Goal: Task Accomplishment & Management: Manage account settings

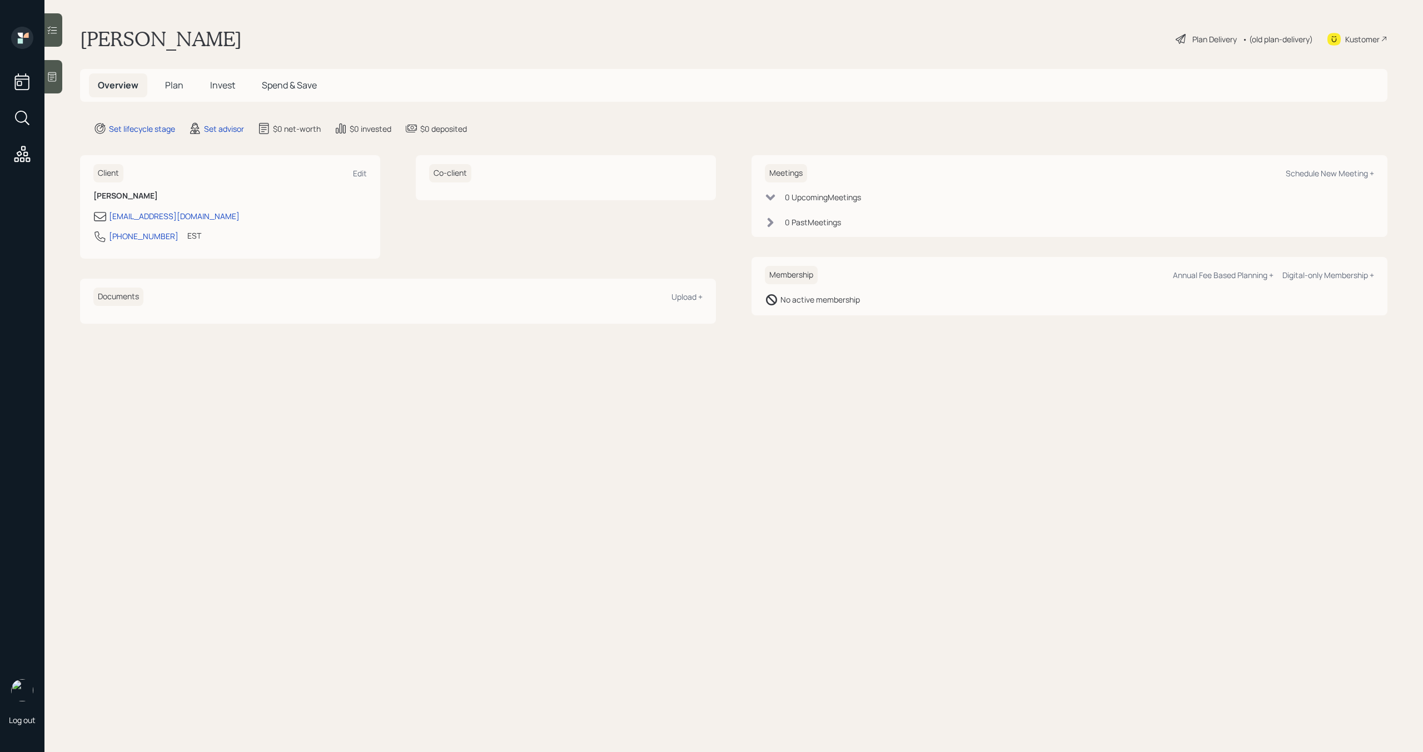
click at [174, 84] on span "Plan" at bounding box center [174, 85] width 18 height 12
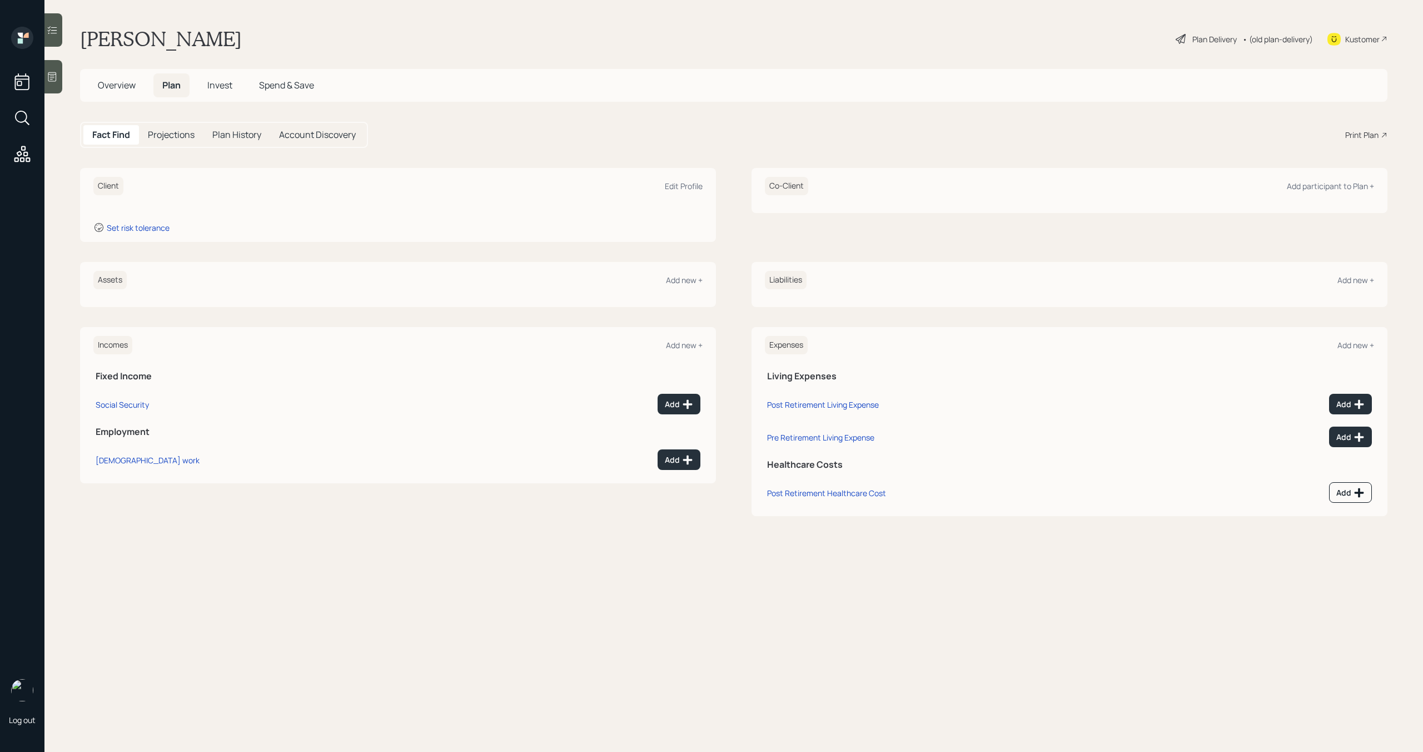
click at [129, 86] on span "Overview" at bounding box center [117, 85] width 38 height 12
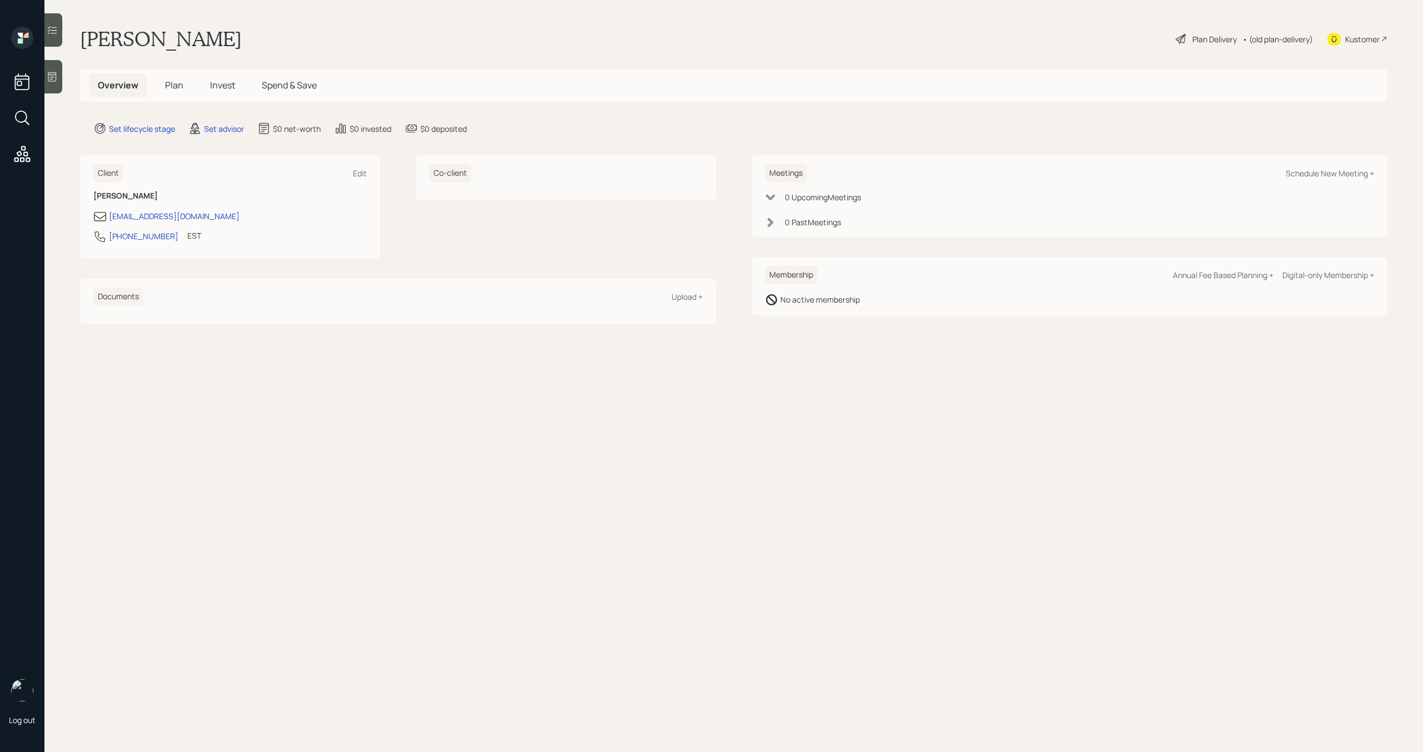
click at [487, 177] on div "Co-client" at bounding box center [565, 173] width 273 height 18
click at [169, 87] on span "Plan" at bounding box center [174, 85] width 18 height 12
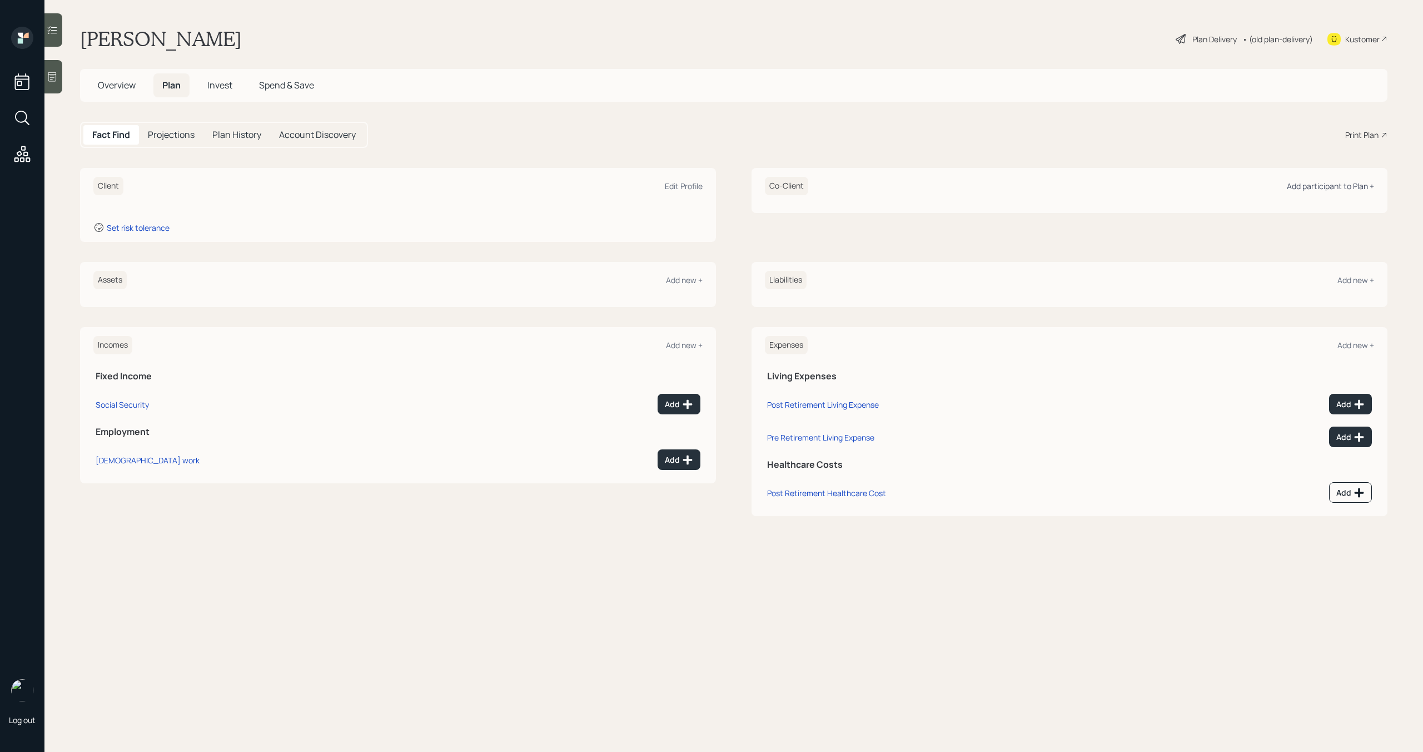
click at [1310, 187] on div "Add participant to Plan +" at bounding box center [1330, 186] width 87 height 11
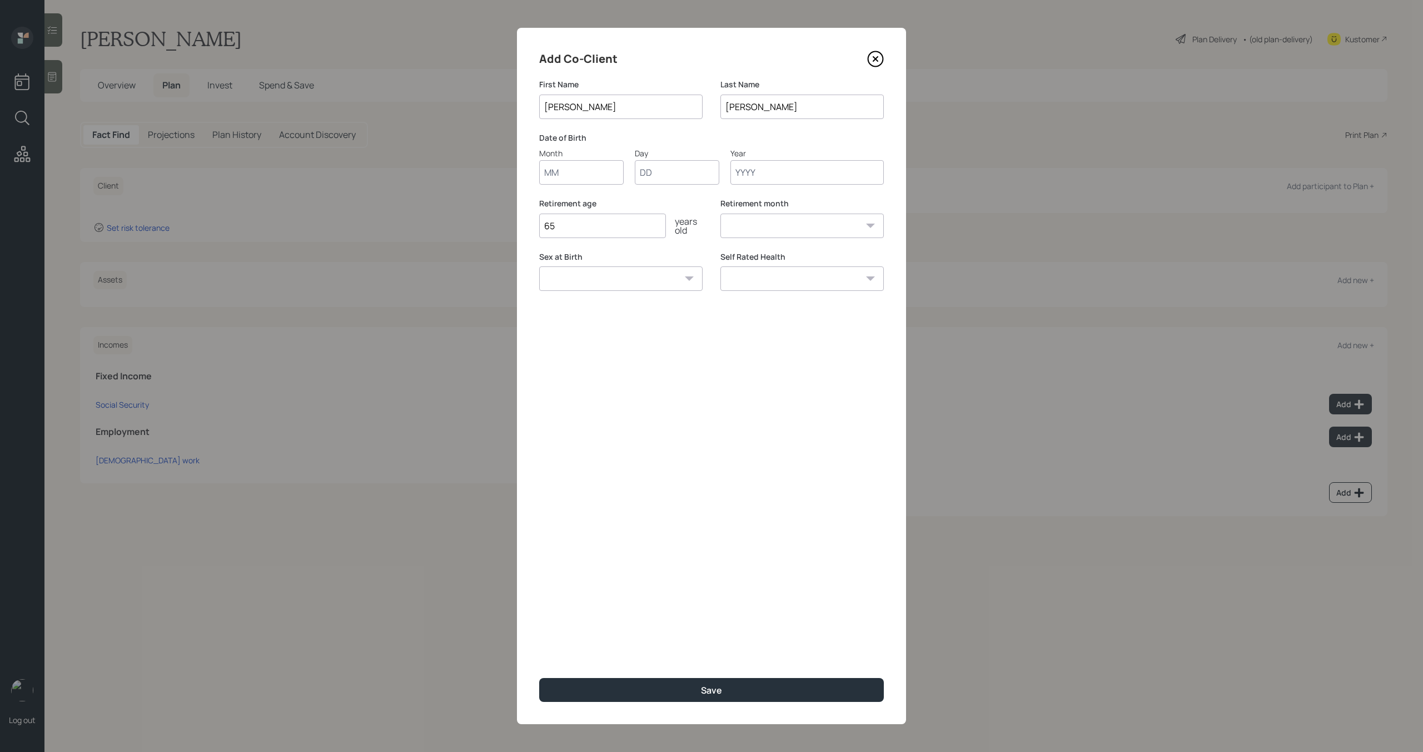
type input "[PERSON_NAME]"
click at [581, 176] on input "Month" at bounding box center [581, 172] width 84 height 24
type input "09"
type input "10"
type input "1960"
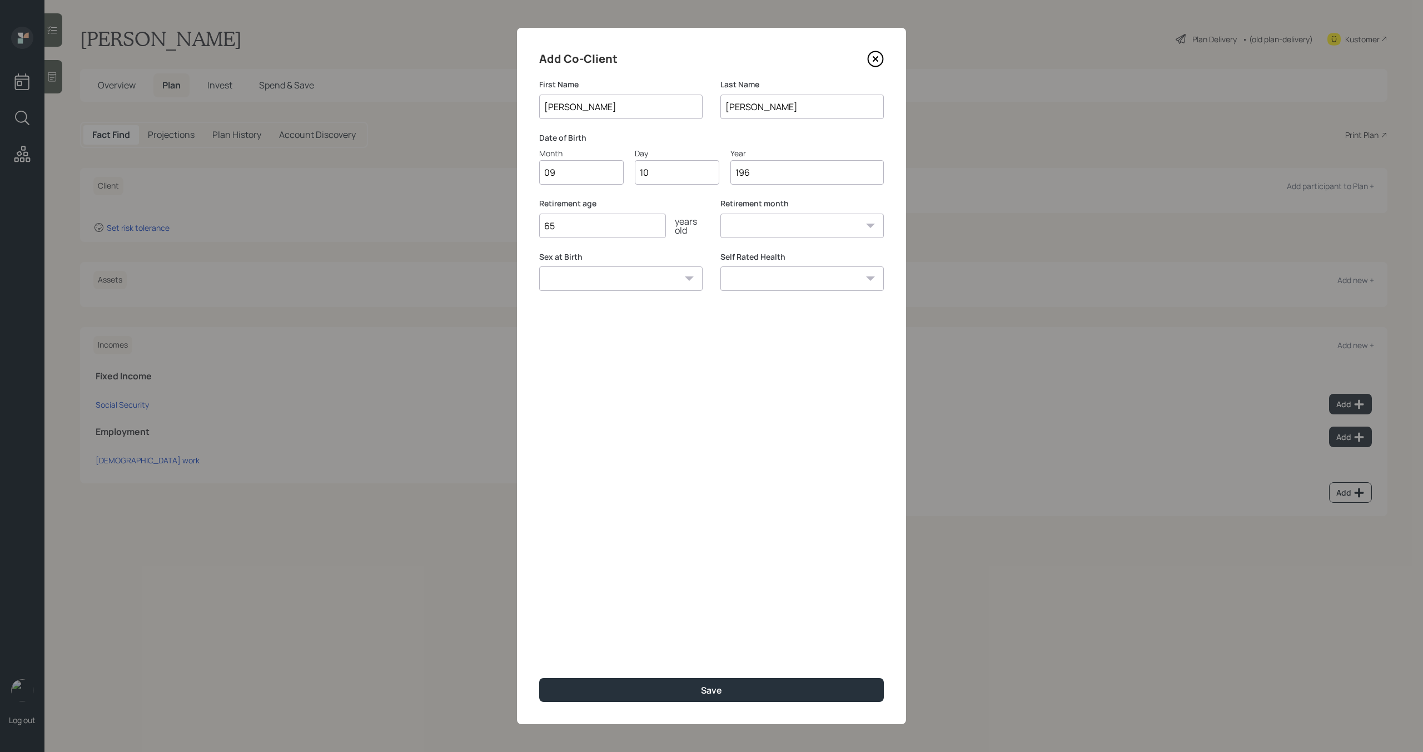
select select "9"
type input "1960"
click at [686, 282] on select "[DEMOGRAPHIC_DATA] [DEMOGRAPHIC_DATA] Other / Prefer not to say" at bounding box center [620, 278] width 163 height 24
select select "[DEMOGRAPHIC_DATA]"
click at [539, 266] on select "[DEMOGRAPHIC_DATA] [DEMOGRAPHIC_DATA] Other / Prefer not to say" at bounding box center [620, 278] width 163 height 24
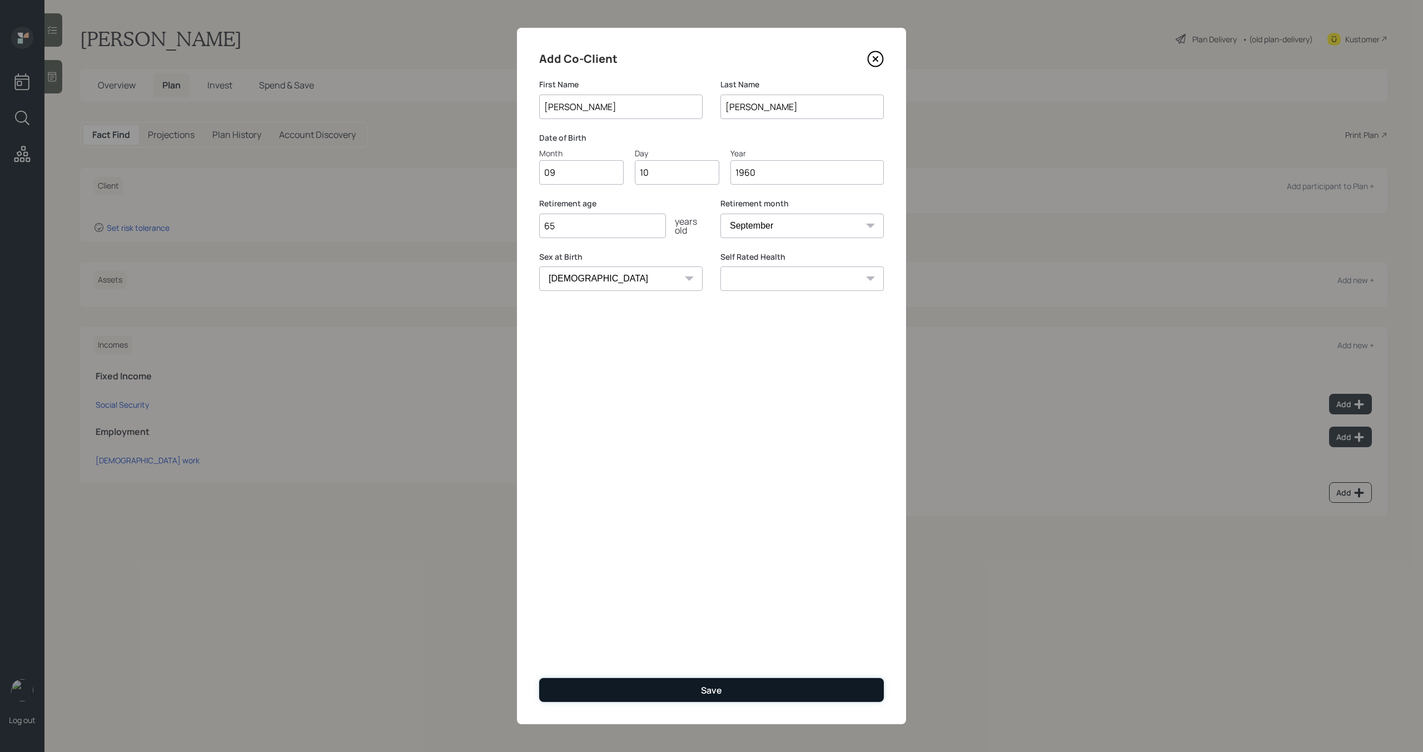
click at [739, 688] on button "Save" at bounding box center [711, 690] width 345 height 24
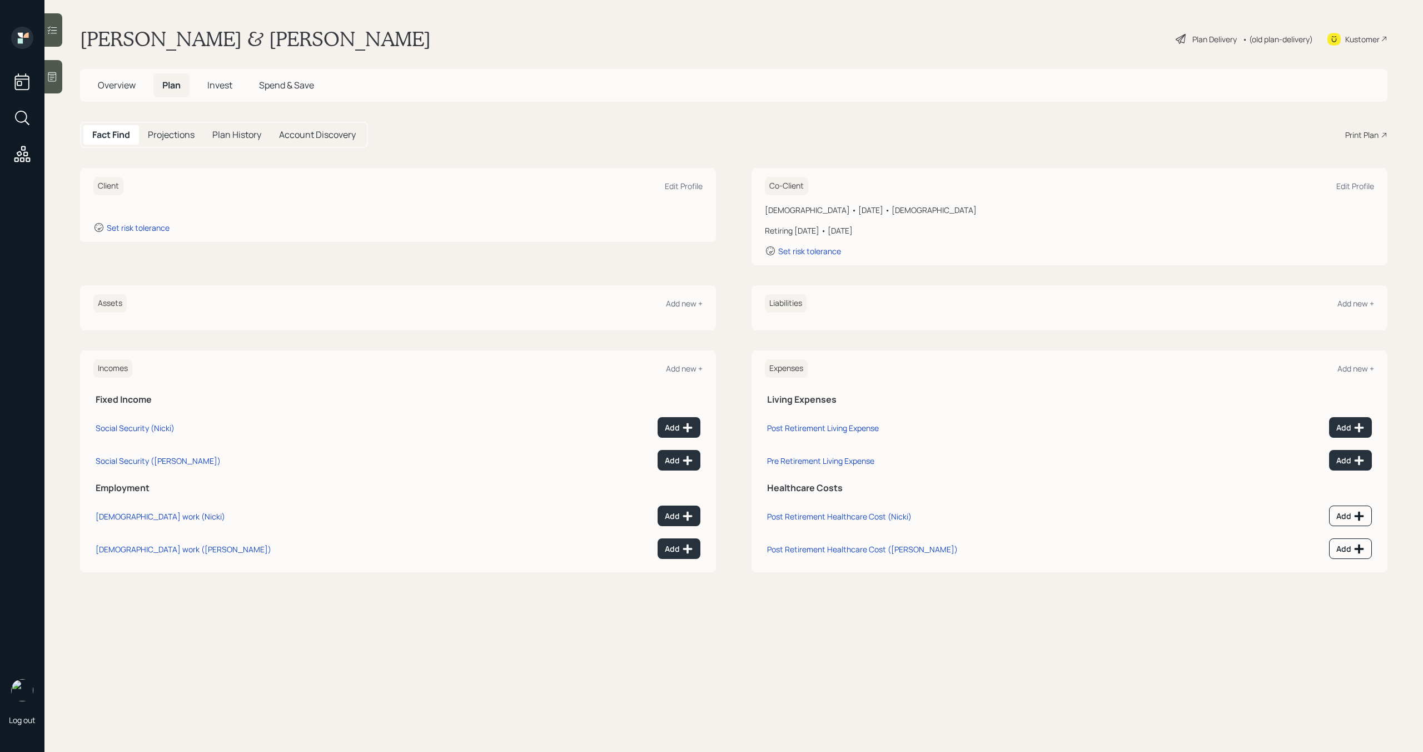
click at [125, 89] on span "Overview" at bounding box center [117, 85] width 38 height 12
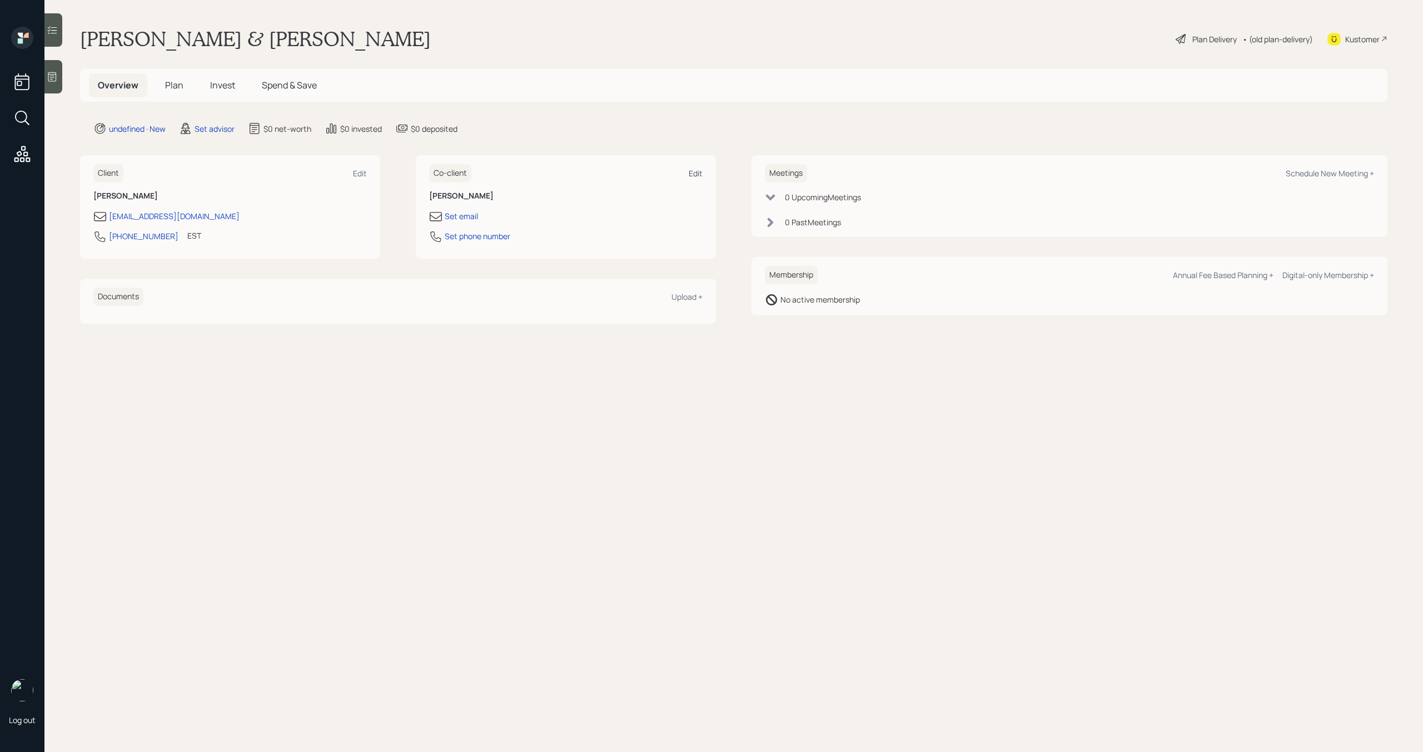
click at [693, 174] on div "Edit" at bounding box center [696, 173] width 14 height 11
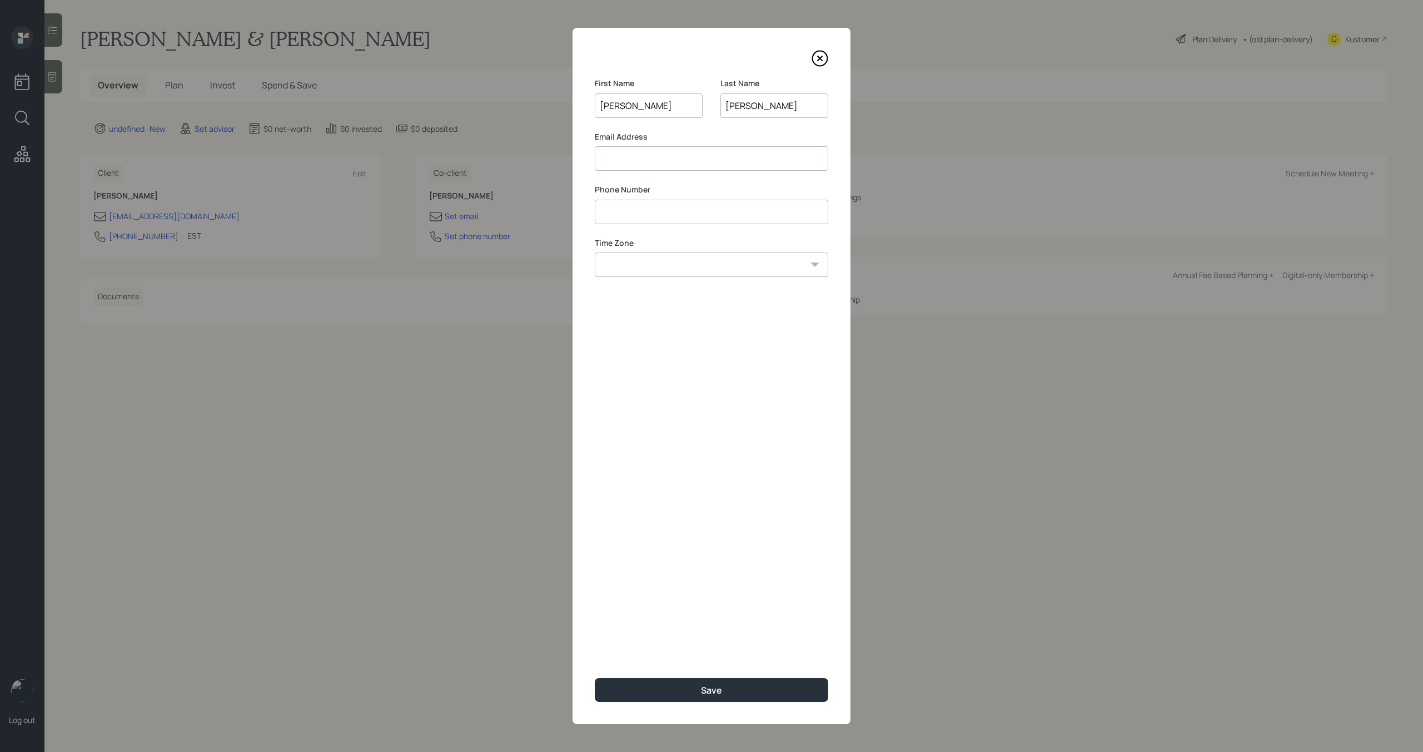
click at [637, 265] on select "Eastern Standard Time Central Standard Time Mountain Standard Time Pacific Stan…" at bounding box center [711, 264] width 233 height 24
select select "America/New_York"
click at [595, 252] on select "Eastern Standard Time Central Standard Time Mountain Standard Time Pacific Stan…" at bounding box center [711, 264] width 233 height 24
click at [647, 161] on input at bounding box center [711, 158] width 233 height 24
type input "[EMAIL_ADDRESS][DOMAIN_NAME]"
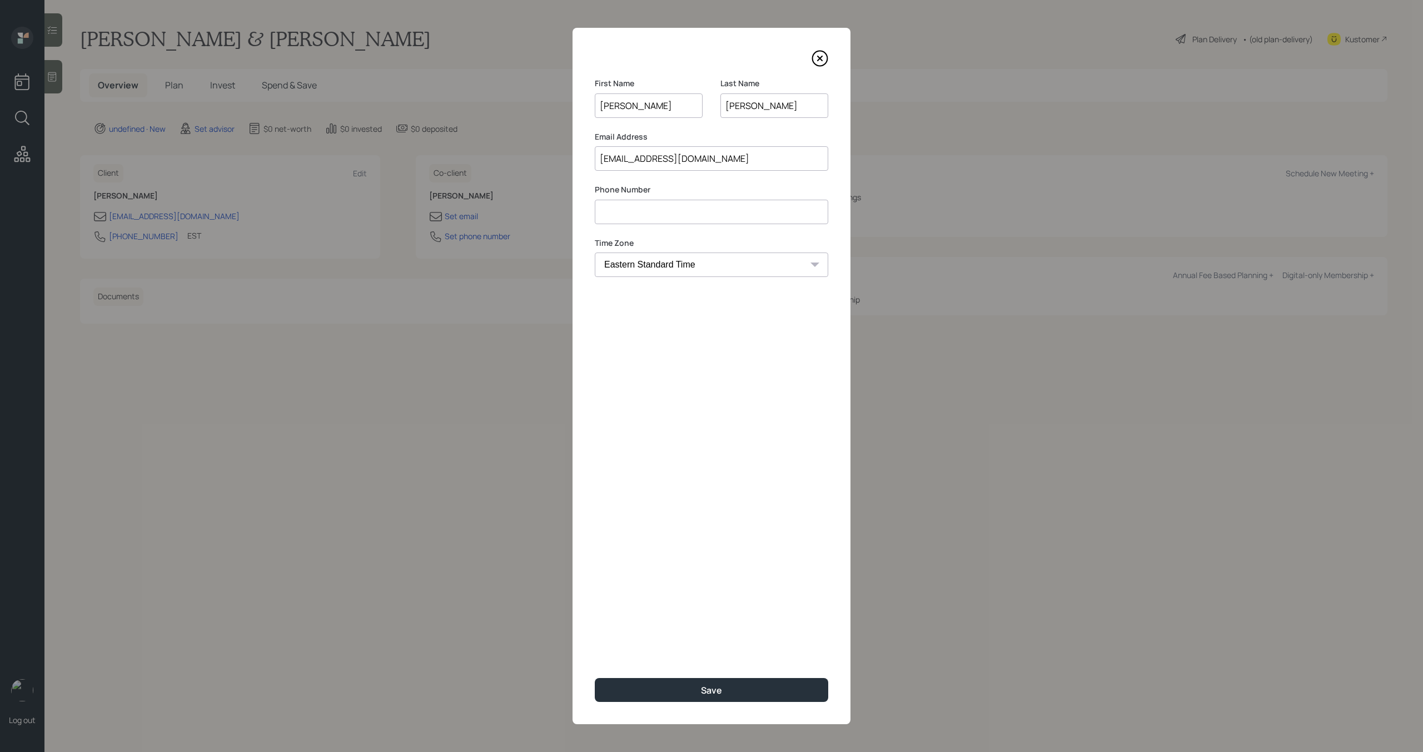
click at [635, 216] on input at bounding box center [711, 212] width 233 height 24
type input "**********"
click at [666, 682] on button "Save" at bounding box center [711, 690] width 233 height 24
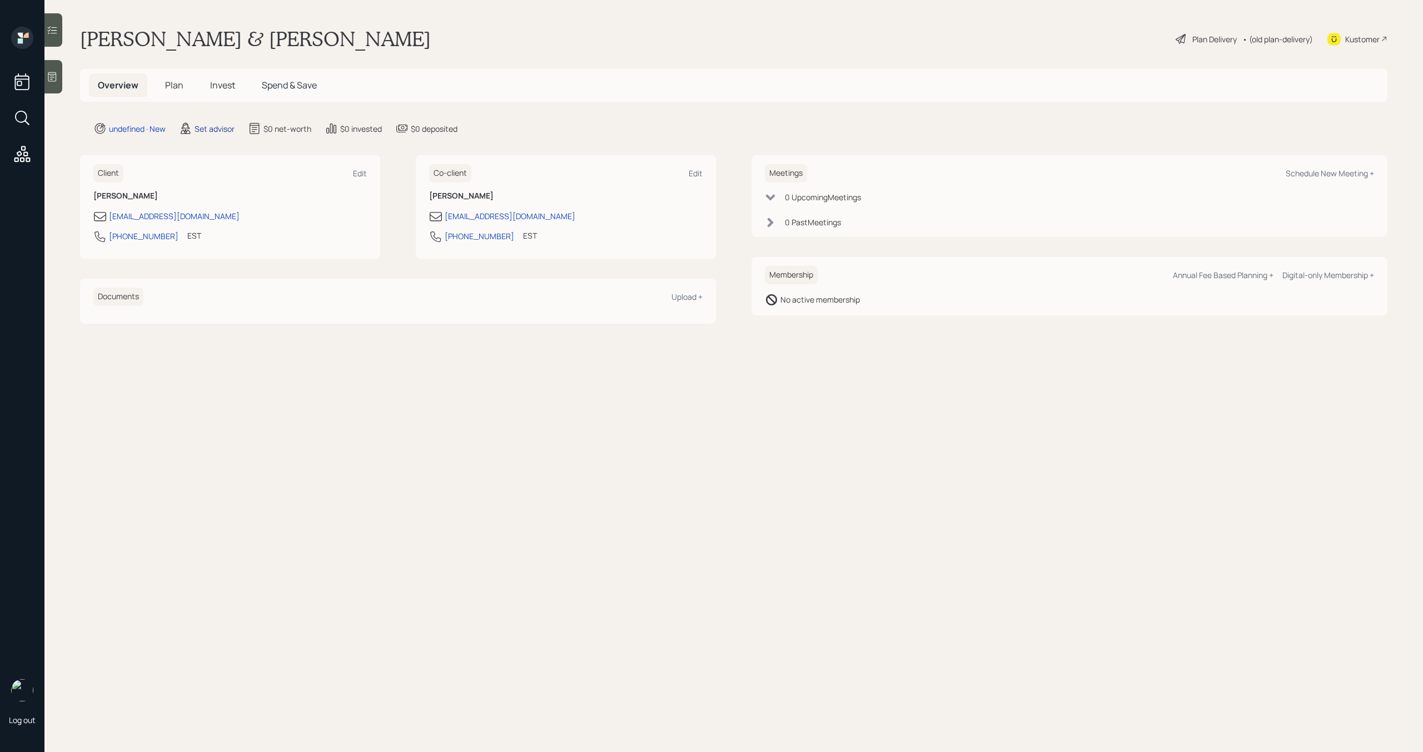
click at [224, 130] on div "Set advisor" at bounding box center [215, 129] width 40 height 12
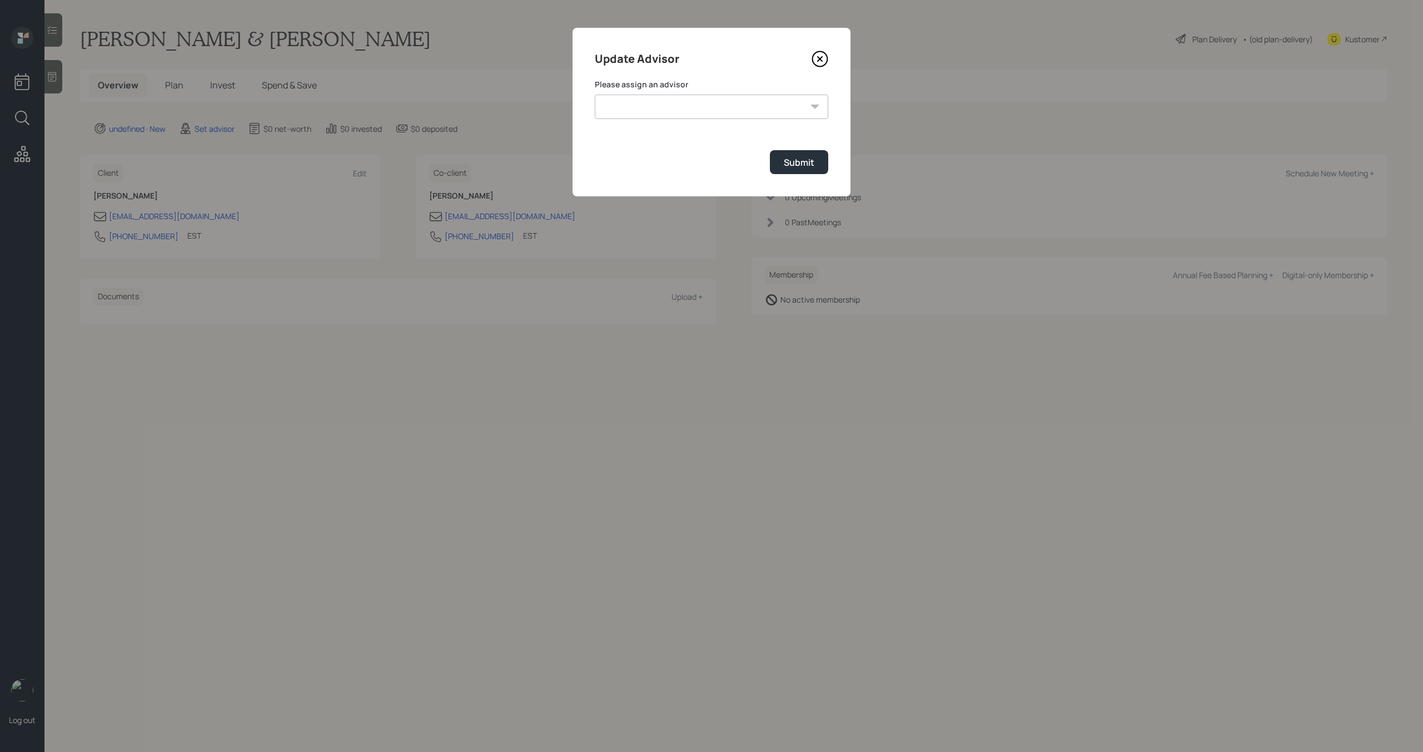
click at [723, 115] on select "[PERSON_NAME] [PERSON_NAME] End [PERSON_NAME] [PERSON_NAME] [PERSON_NAME] [PERS…" at bounding box center [711, 107] width 233 height 24
select select "bffa7908-1b2a-4c79-9bb6-f0ec9aed22d3"
click at [595, 95] on select "[PERSON_NAME] [PERSON_NAME] End [PERSON_NAME] [PERSON_NAME] [PERSON_NAME] [PERS…" at bounding box center [711, 107] width 233 height 24
click at [817, 163] on button "Submit" at bounding box center [799, 162] width 58 height 24
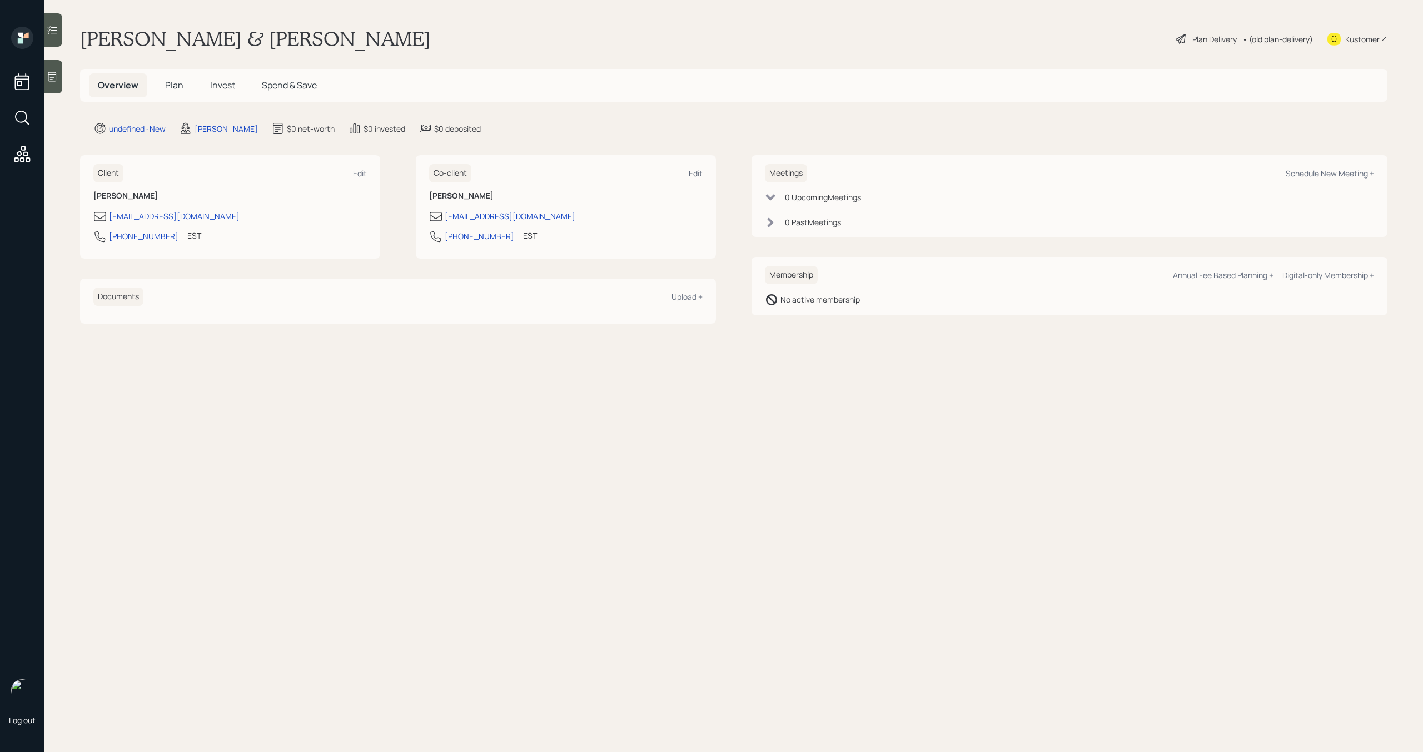
click at [1362, 41] on div "Kustomer" at bounding box center [1362, 39] width 34 height 12
